Goal: Navigation & Orientation: Find specific page/section

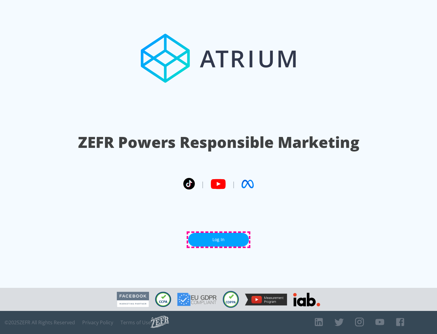
click at [219, 240] on link "Log In" at bounding box center [218, 240] width 61 height 14
